Goal: Task Accomplishment & Management: Complete application form

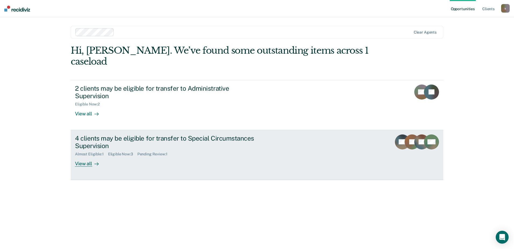
click at [186, 135] on div "4 clients may be eligible for transfer to Special Circumstances Supervision" at bounding box center [169, 143] width 189 height 16
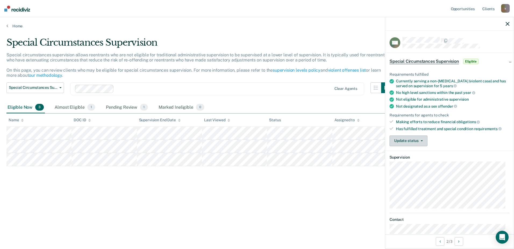
click at [425, 142] on button "Update status" at bounding box center [409, 141] width 38 height 11
click at [422, 141] on icon "button" at bounding box center [422, 141] width 2 height 1
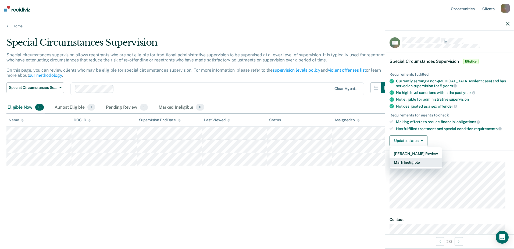
click at [408, 163] on button "Mark Ineligible" at bounding box center [416, 162] width 53 height 9
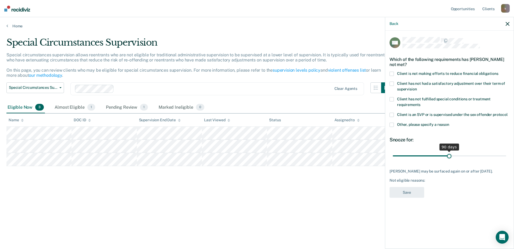
drag, startPoint x: 413, startPoint y: 156, endPoint x: 449, endPoint y: 160, distance: 36.7
type input "90"
click at [449, 160] on input "range" at bounding box center [449, 155] width 113 height 9
click at [391, 74] on span at bounding box center [392, 74] width 4 height 4
click at [404, 198] on button "Save" at bounding box center [407, 192] width 35 height 11
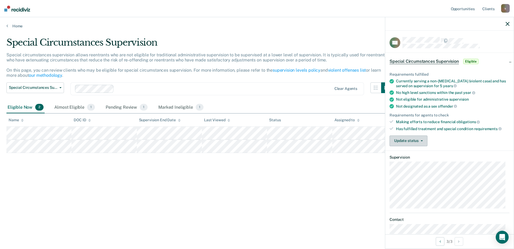
click at [425, 141] on button "Update status" at bounding box center [409, 141] width 38 height 11
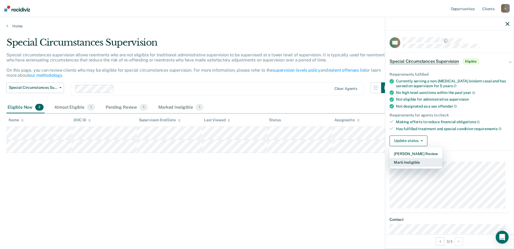
click at [411, 162] on button "Mark Ineligible" at bounding box center [416, 162] width 53 height 9
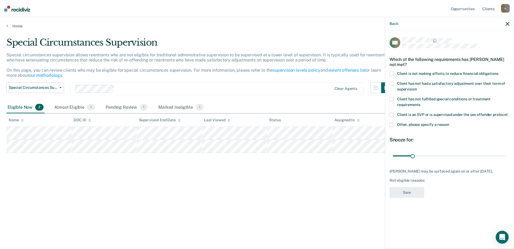
click at [393, 73] on span at bounding box center [392, 74] width 4 height 4
drag, startPoint x: 412, startPoint y: 155, endPoint x: 449, endPoint y: 157, distance: 37.4
type input "90"
click at [449, 157] on input "range" at bounding box center [449, 155] width 113 height 9
click at [407, 191] on button "Save" at bounding box center [407, 192] width 35 height 11
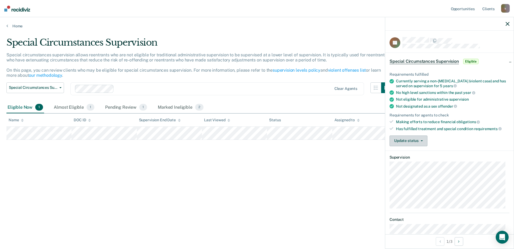
click at [423, 141] on button "Update status" at bounding box center [409, 141] width 38 height 11
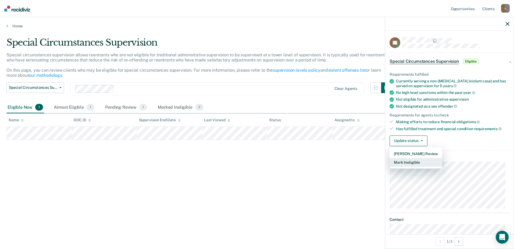
click at [406, 162] on button "Mark Ineligible" at bounding box center [416, 162] width 53 height 9
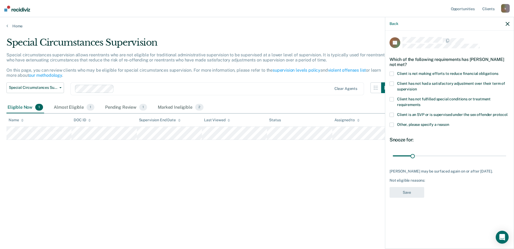
click at [392, 73] on span at bounding box center [392, 74] width 4 height 4
drag, startPoint x: 412, startPoint y: 156, endPoint x: 449, endPoint y: 155, distance: 36.8
type input "90"
click at [449, 155] on input "range" at bounding box center [449, 155] width 113 height 9
click at [405, 197] on button "Save" at bounding box center [407, 192] width 35 height 11
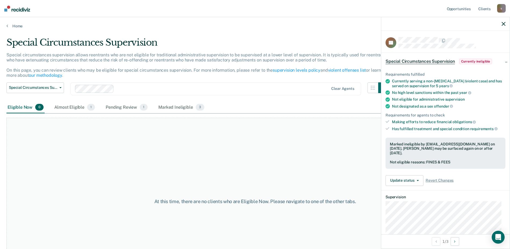
click at [502, 24] on icon "button" at bounding box center [504, 24] width 4 height 4
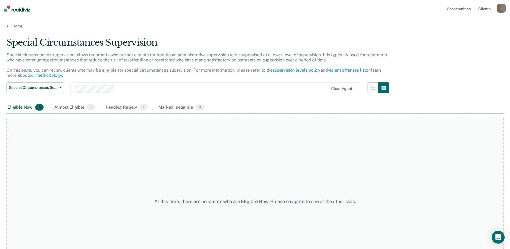
click at [17, 24] on link "Home" at bounding box center [254, 26] width 497 height 5
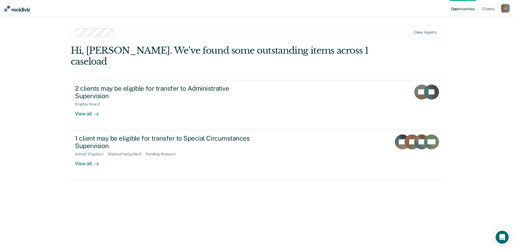
drag, startPoint x: 17, startPoint y: 24, endPoint x: 265, endPoint y: 187, distance: 296.3
click at [265, 187] on div "Hi, [PERSON_NAME]. We’ve found some outstanding items across 1 caseload 2 clien…" at bounding box center [257, 139] width 373 height 189
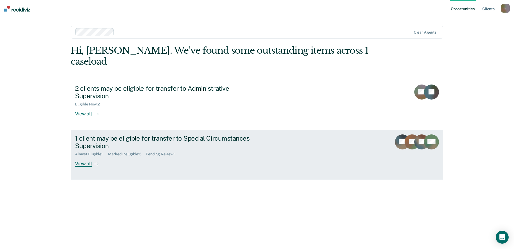
click at [85, 157] on div "View all" at bounding box center [90, 162] width 30 height 10
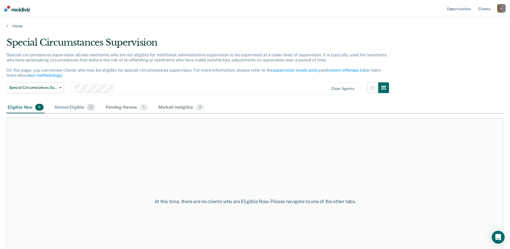
click at [71, 109] on div "Almost Eligible 1" at bounding box center [74, 108] width 43 height 12
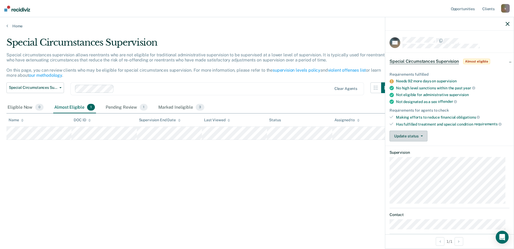
click at [425, 137] on button "Update status" at bounding box center [409, 136] width 38 height 11
click at [424, 137] on button "Update status" at bounding box center [409, 136] width 38 height 11
click at [507, 24] on icon "button" at bounding box center [508, 24] width 4 height 4
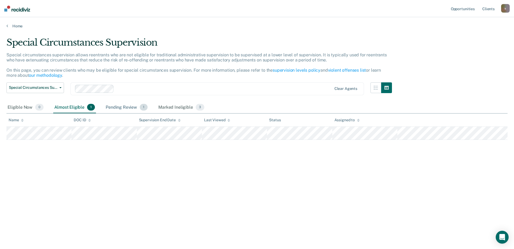
click at [127, 108] on div "Pending Review 1" at bounding box center [127, 108] width 44 height 12
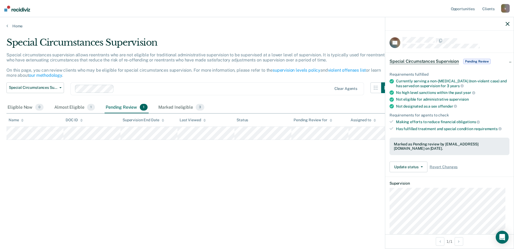
click at [507, 25] on icon "button" at bounding box center [508, 24] width 4 height 4
click at [422, 167] on button "Update status" at bounding box center [409, 167] width 38 height 11
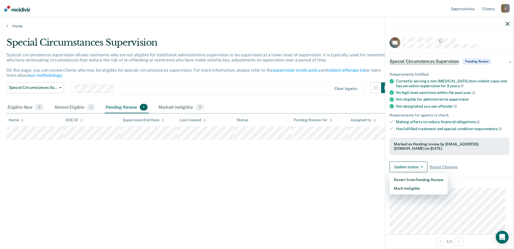
click at [350, 167] on div "Special Circumstances Supervision Special circumstances supervision allows reen…" at bounding box center [256, 123] width 501 height 172
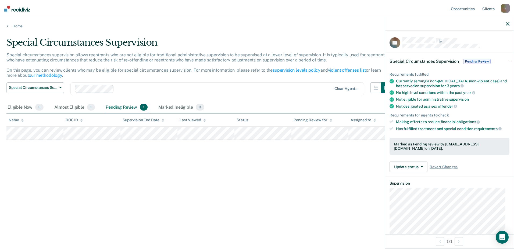
click at [507, 23] on icon "button" at bounding box center [508, 24] width 4 height 4
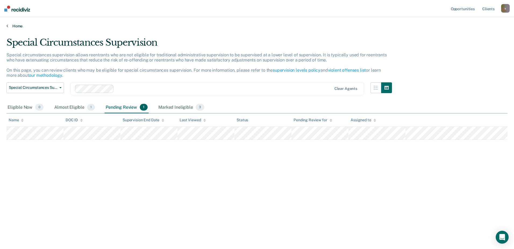
click at [15, 27] on link "Home" at bounding box center [256, 26] width 501 height 5
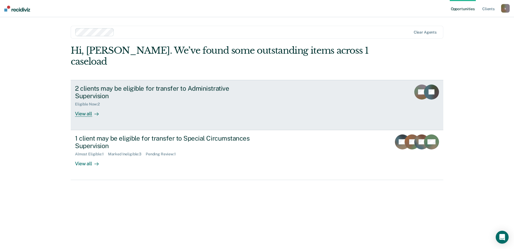
click at [205, 85] on div "2 clients may be eligible for transfer to Administrative Supervision" at bounding box center [169, 93] width 189 height 16
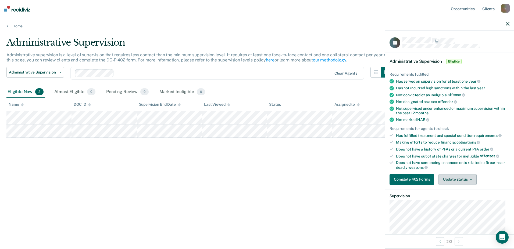
click at [471, 179] on icon "button" at bounding box center [471, 179] width 2 height 1
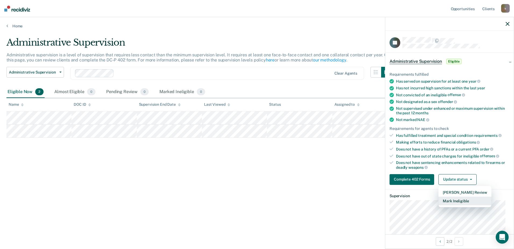
click at [458, 201] on button "Mark Ineligible" at bounding box center [464, 201] width 53 height 9
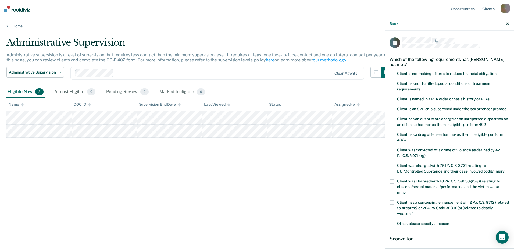
click at [393, 74] on span at bounding box center [392, 74] width 4 height 4
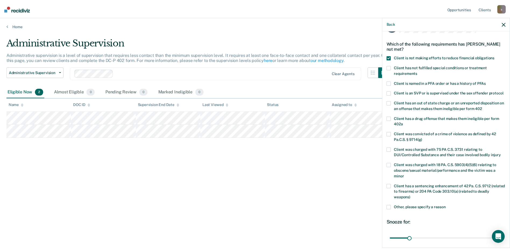
scroll to position [27, 0]
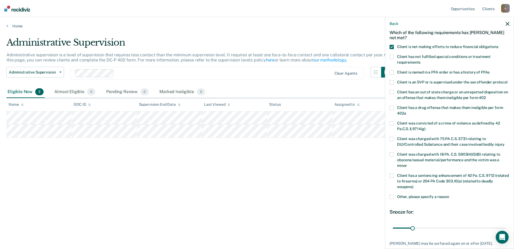
click at [507, 24] on icon "button" at bounding box center [508, 24] width 4 height 4
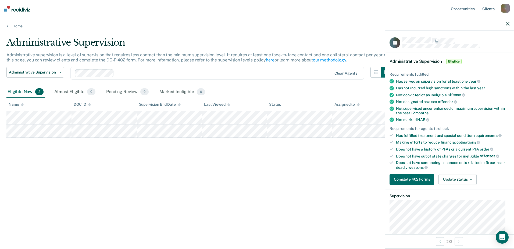
click at [508, 23] on icon "button" at bounding box center [508, 24] width 4 height 4
click at [418, 180] on button "Complete 402 Forms" at bounding box center [412, 179] width 45 height 11
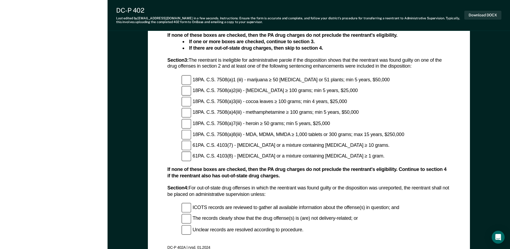
scroll to position [687, 0]
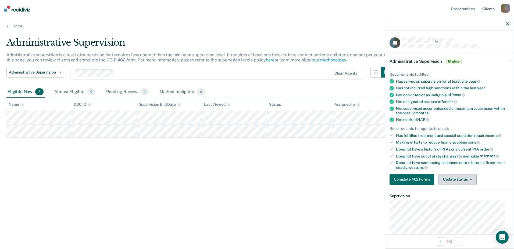
click at [467, 180] on button "Update status" at bounding box center [457, 179] width 38 height 11
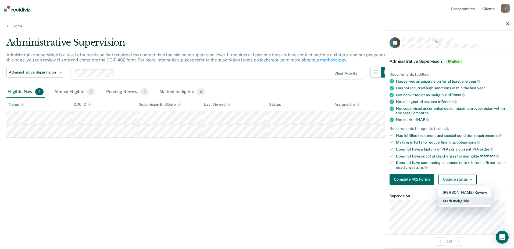
click at [459, 201] on button "Mark Ineligible" at bounding box center [464, 201] width 53 height 9
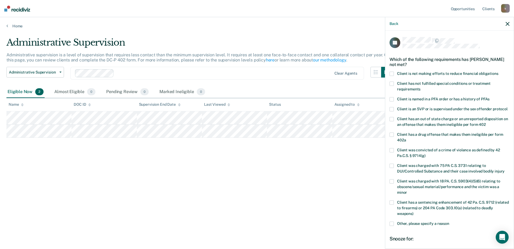
click at [392, 74] on span at bounding box center [392, 74] width 4 height 4
click at [394, 84] on span at bounding box center [392, 84] width 4 height 4
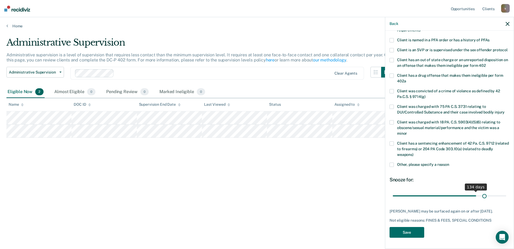
scroll to position [64, 0]
drag, startPoint x: 411, startPoint y: 193, endPoint x: 503, endPoint y: 195, distance: 92.2
type input "180"
click at [503, 195] on input "range" at bounding box center [449, 195] width 113 height 9
click at [411, 234] on button "Save" at bounding box center [407, 232] width 35 height 11
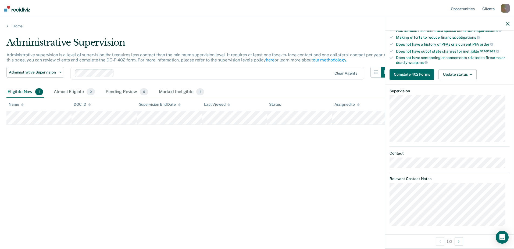
scroll to position [107, 0]
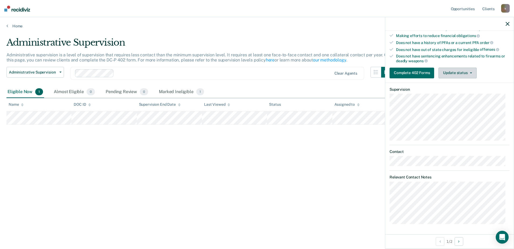
click at [471, 70] on button "Update status" at bounding box center [457, 73] width 38 height 11
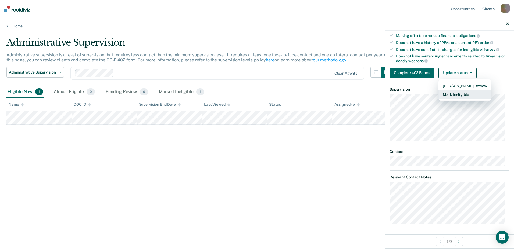
click at [458, 95] on button "Mark Ineligible" at bounding box center [464, 94] width 53 height 9
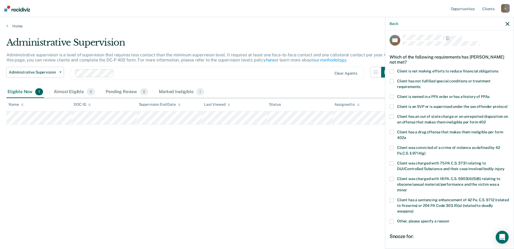
scroll to position [0, 0]
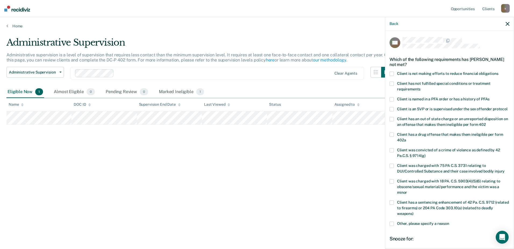
click at [393, 73] on span at bounding box center [392, 74] width 4 height 4
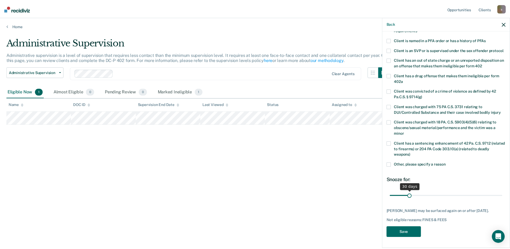
scroll to position [69, 0]
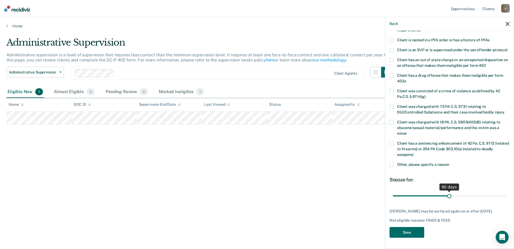
drag, startPoint x: 411, startPoint y: 192, endPoint x: 447, endPoint y: 194, distance: 36.1
type input "90"
click at [447, 194] on input "range" at bounding box center [449, 195] width 113 height 9
click at [408, 232] on button "Save" at bounding box center [407, 232] width 35 height 11
